Goal: Answer question/provide support

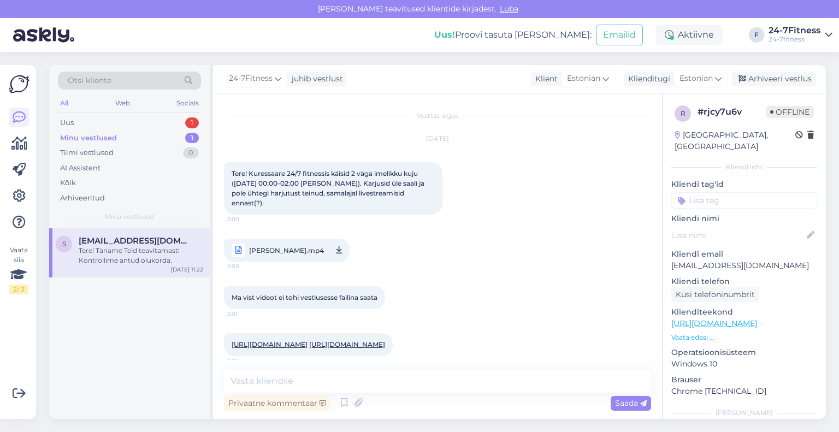
scroll to position [122, 0]
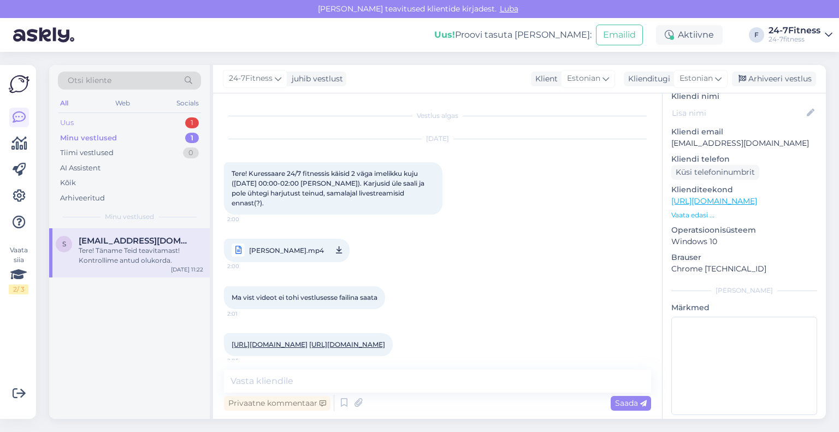
click at [103, 123] on div "Uus 1" at bounding box center [129, 122] width 143 height 15
click at [142, 261] on div "I will forward this question to my colleague, who is responsible for this. The …" at bounding box center [141, 256] width 125 height 20
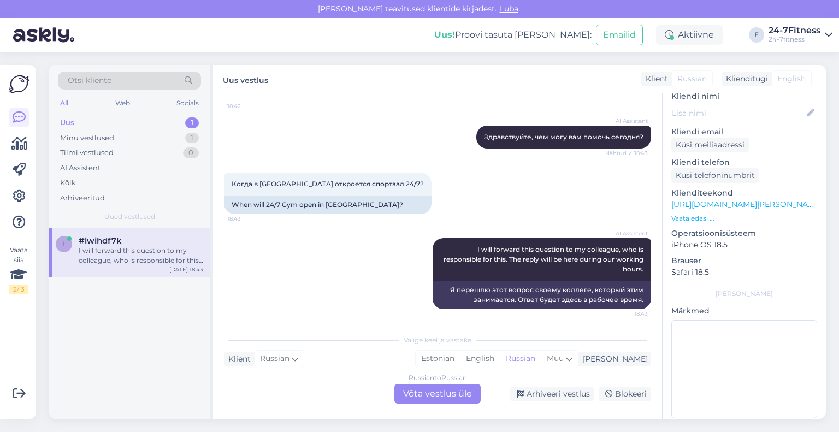
scroll to position [104, 0]
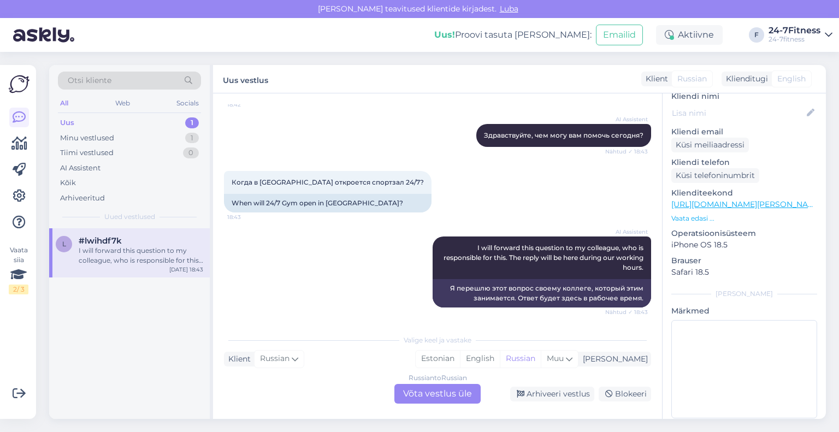
click at [462, 394] on div "Russian to Russian Võta vestlus üle" at bounding box center [437, 394] width 86 height 20
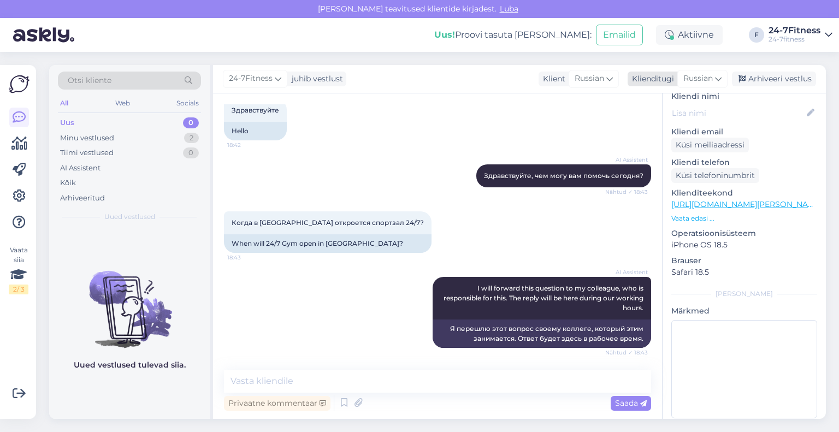
click at [643, 76] on div "Klienditugi" at bounding box center [651, 78] width 46 height 11
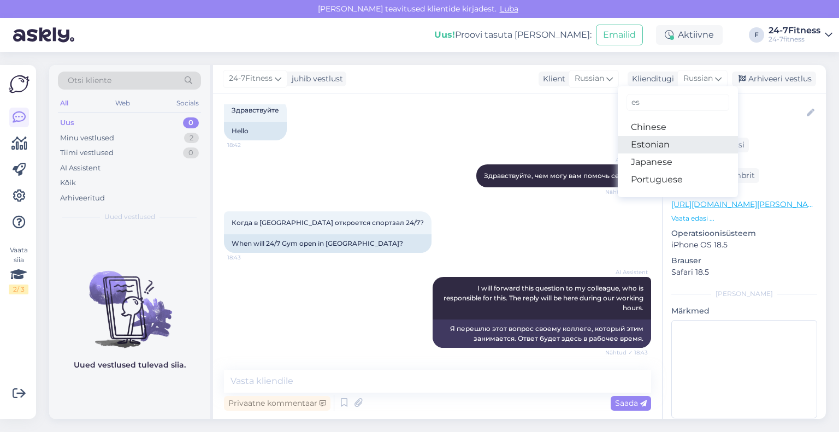
click at [674, 136] on link "Estonian" at bounding box center [678, 144] width 120 height 17
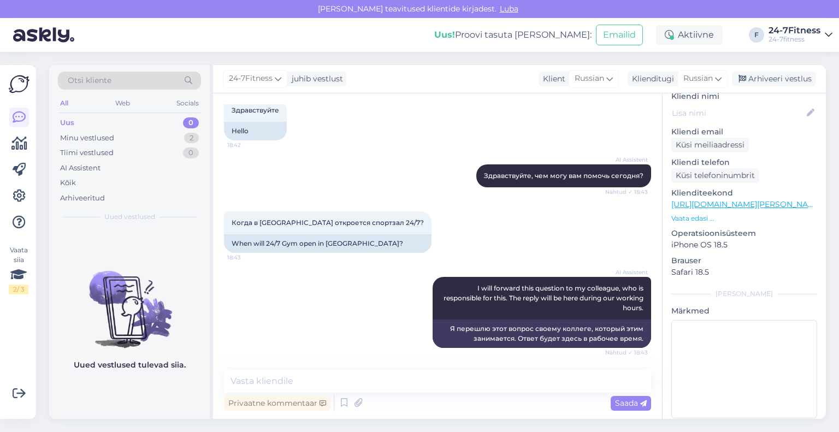
scroll to position [78, 0]
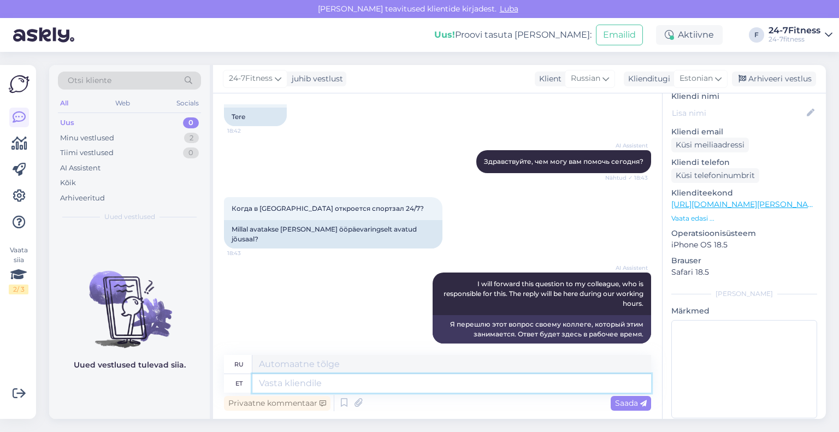
click at [390, 383] on textarea at bounding box center [451, 383] width 399 height 19
paste textarea "Tere! Täname Teid pöördumise eest! [PERSON_NAME] spordiklubi avamine toimub eel…"
type textarea "Tere! Täname Teid pöördumise eest! [PERSON_NAME] spordiklubi avamine toimub eel…"
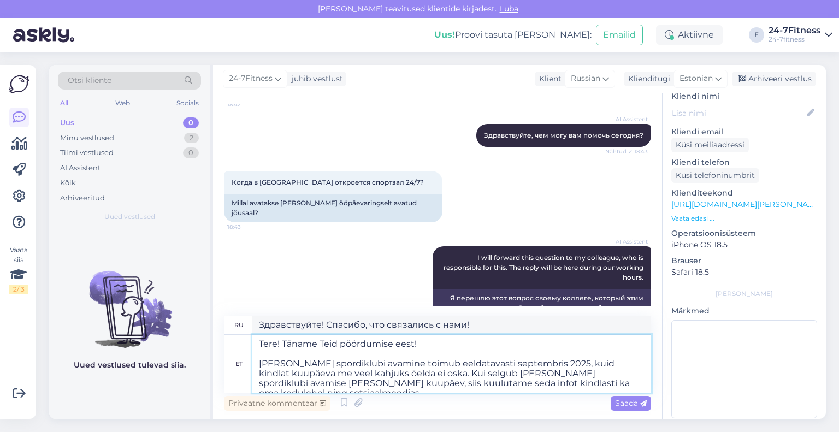
type textarea "Здравствуйте! Спасибо, что связались с нами! Открытие спортивного клуба «Кейла»…"
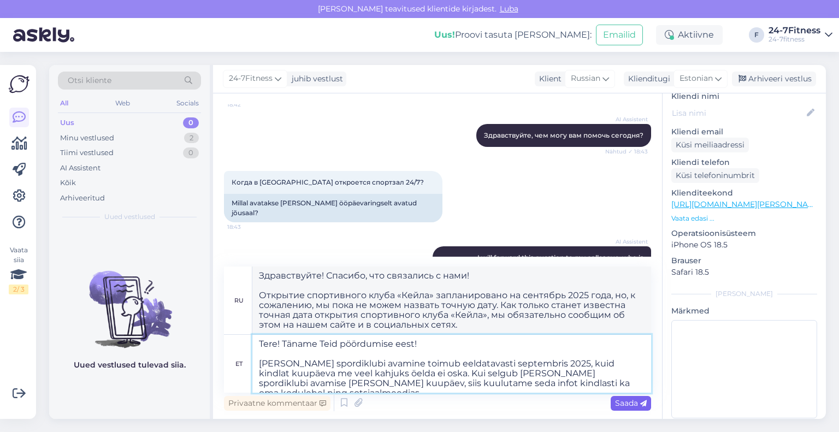
type textarea "Tere! Täname Teid pöördumise eest! [PERSON_NAME] spordiklubi avamine toimub eel…"
click at [634, 405] on span "Saada" at bounding box center [631, 403] width 32 height 10
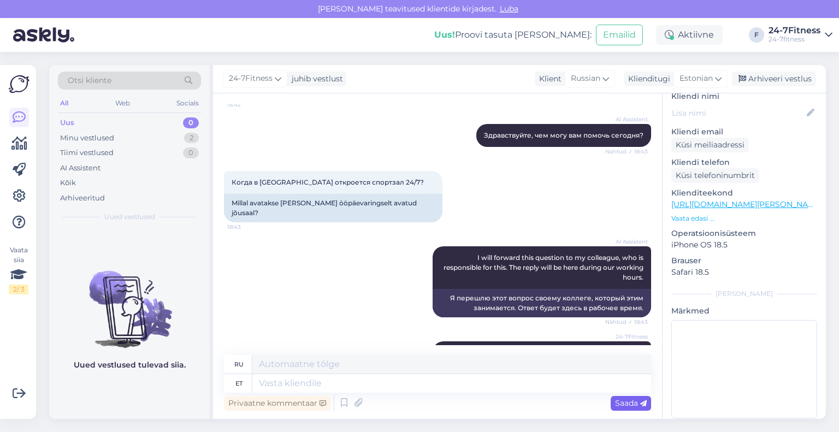
scroll to position [271, 0]
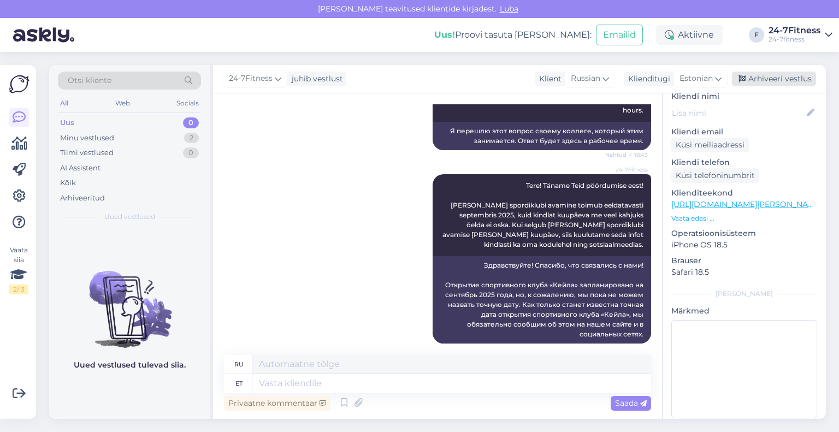
click at [756, 74] on div "Arhiveeri vestlus" at bounding box center [774, 79] width 84 height 15
